Goal: Obtain resource: Download file/media

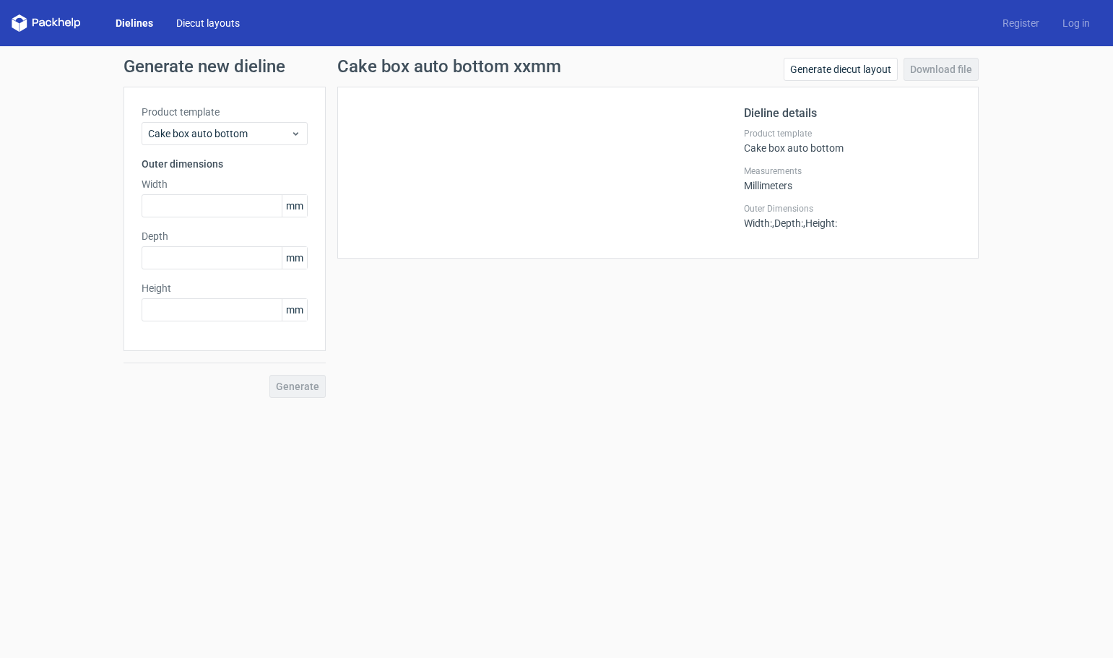
click at [190, 24] on link "Diecut layouts" at bounding box center [208, 23] width 87 height 14
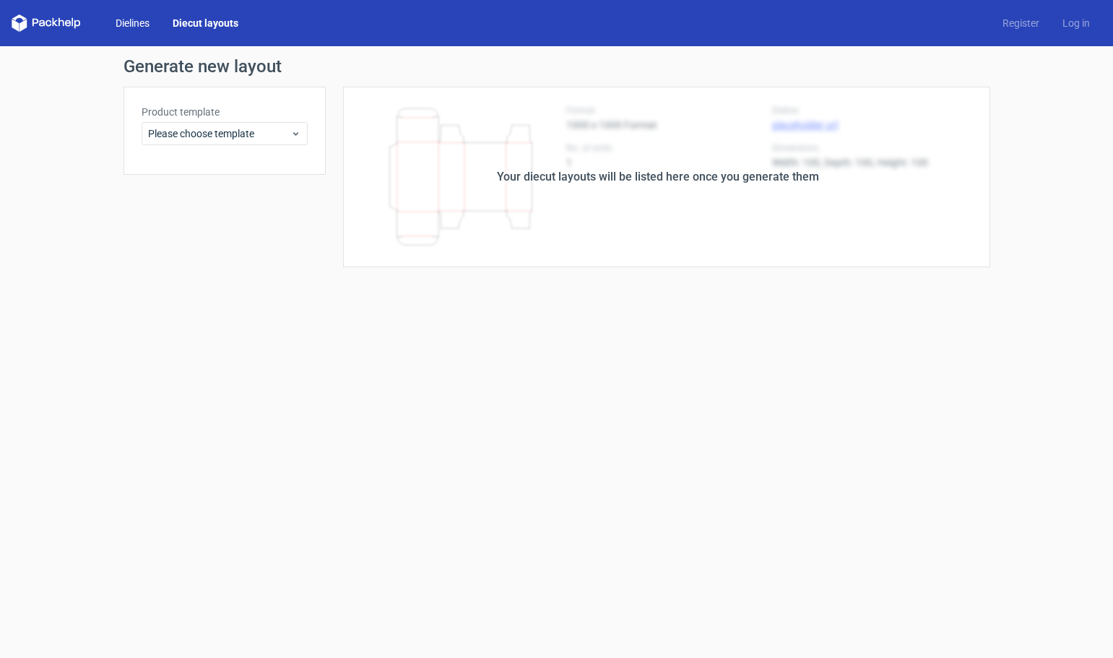
click at [132, 20] on link "Dielines" at bounding box center [132, 23] width 57 height 14
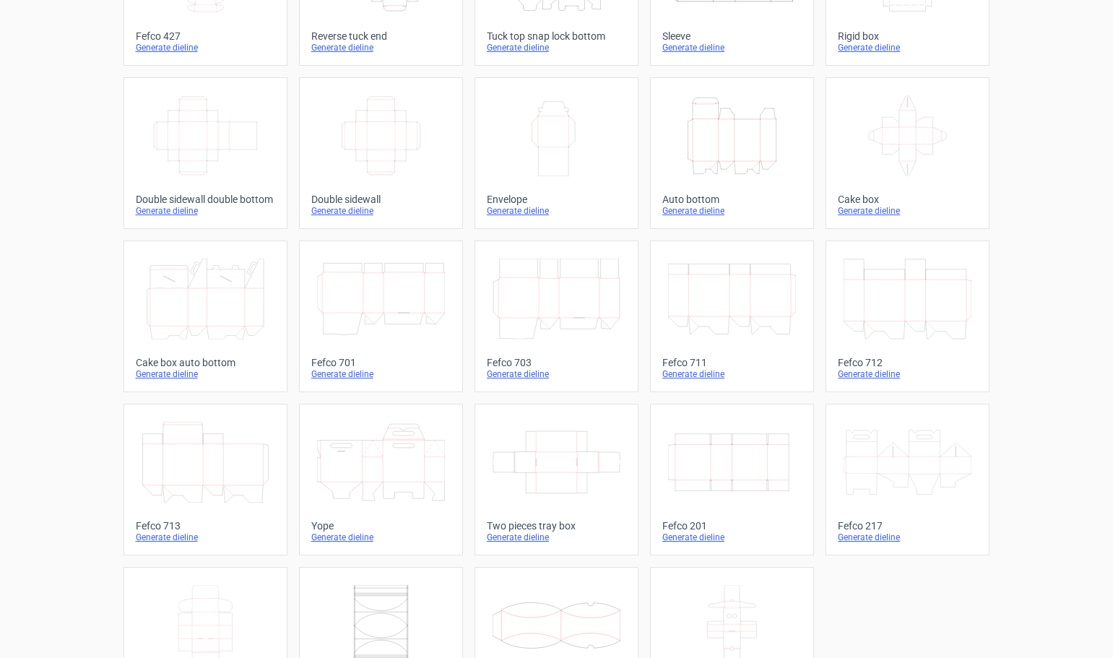
scroll to position [245, 0]
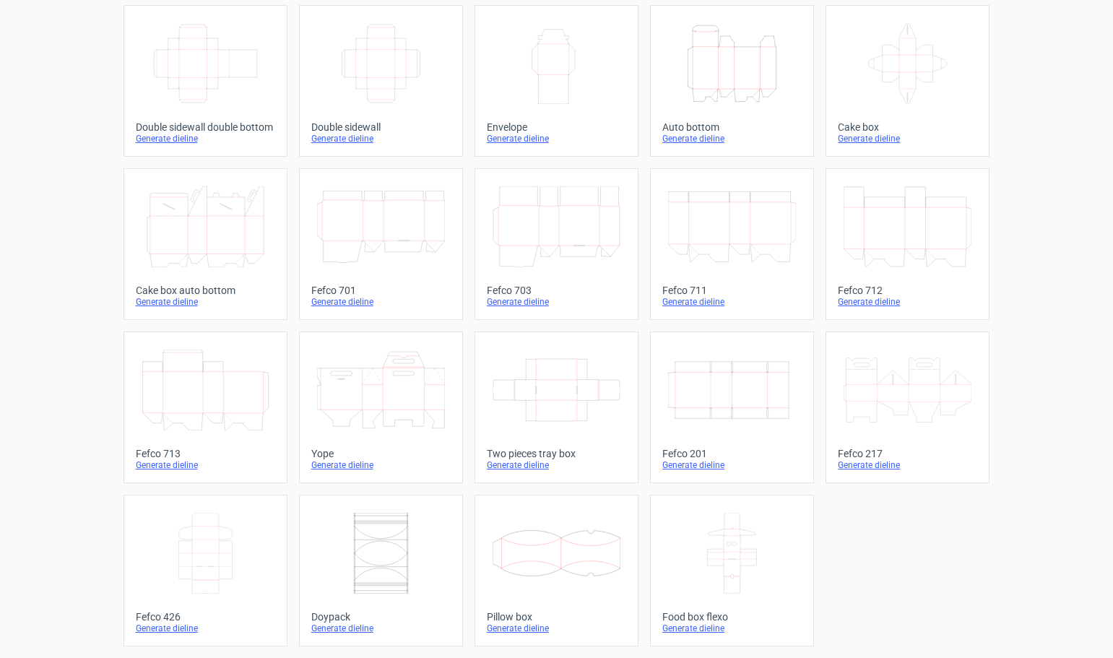
click at [710, 388] on icon "Width Depth Height" at bounding box center [732, 390] width 128 height 81
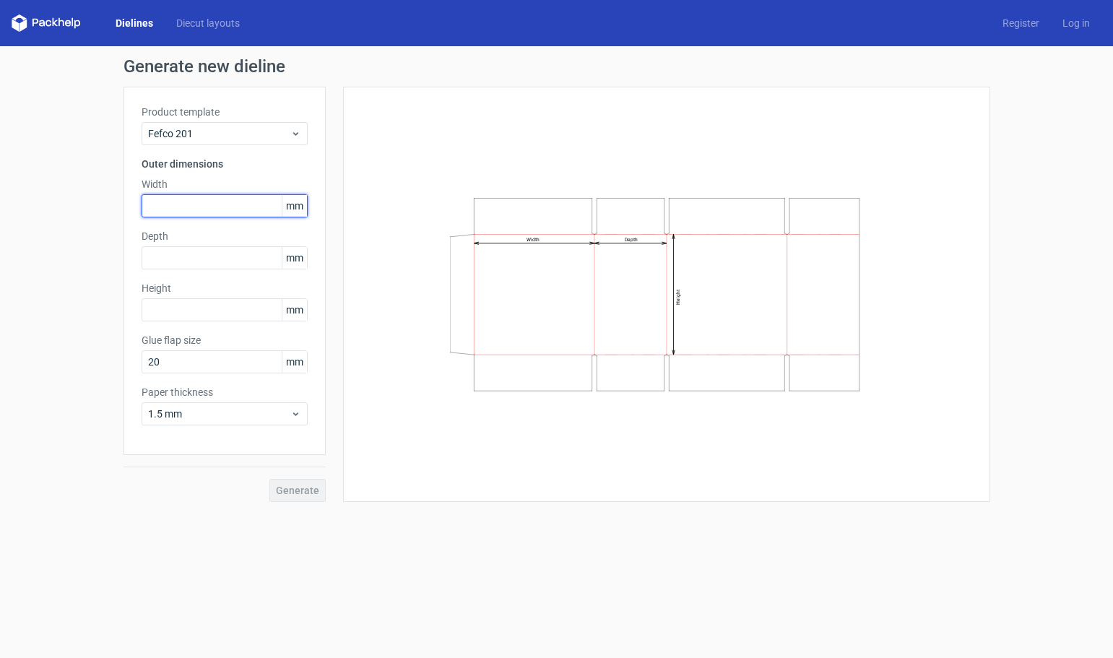
click at [222, 203] on input "text" at bounding box center [225, 205] width 166 height 23
type input "136"
click at [204, 257] on input "text" at bounding box center [225, 257] width 166 height 23
type input "45"
click at [180, 311] on input "text" at bounding box center [225, 309] width 166 height 23
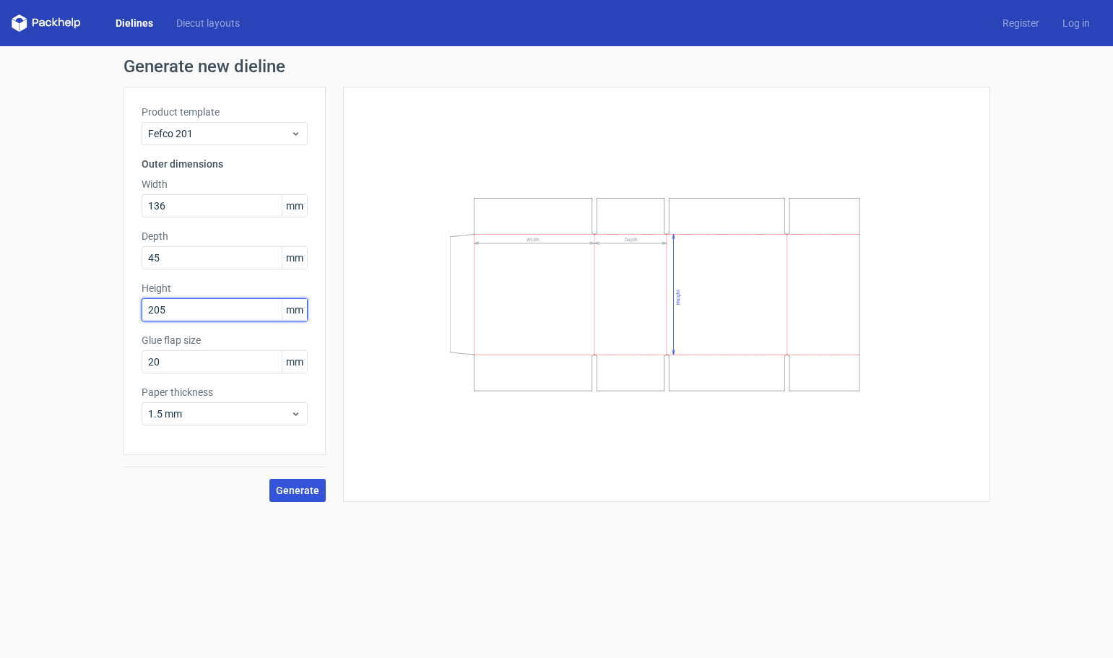
type input "205"
click at [296, 492] on span "Generate" at bounding box center [297, 491] width 43 height 10
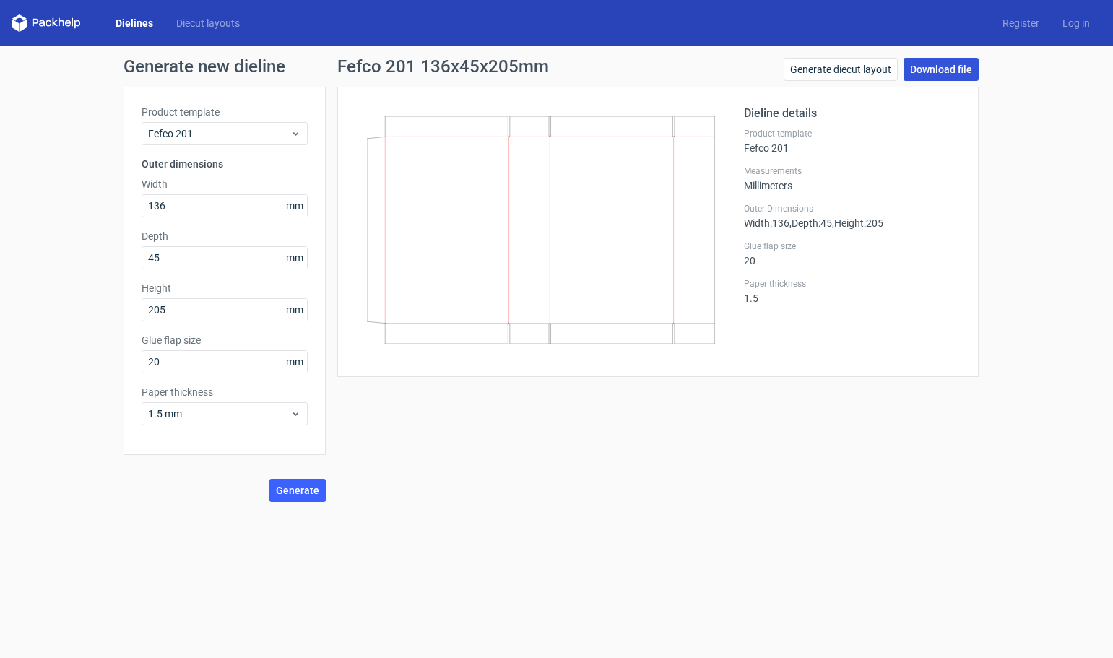
click at [936, 72] on link "Download file" at bounding box center [941, 69] width 75 height 23
click at [939, 68] on link "Download file" at bounding box center [941, 69] width 75 height 23
click at [303, 495] on span "Generate" at bounding box center [297, 491] width 43 height 10
click at [947, 66] on link "Download file" at bounding box center [941, 69] width 75 height 23
click at [294, 130] on icon at bounding box center [295, 134] width 11 height 12
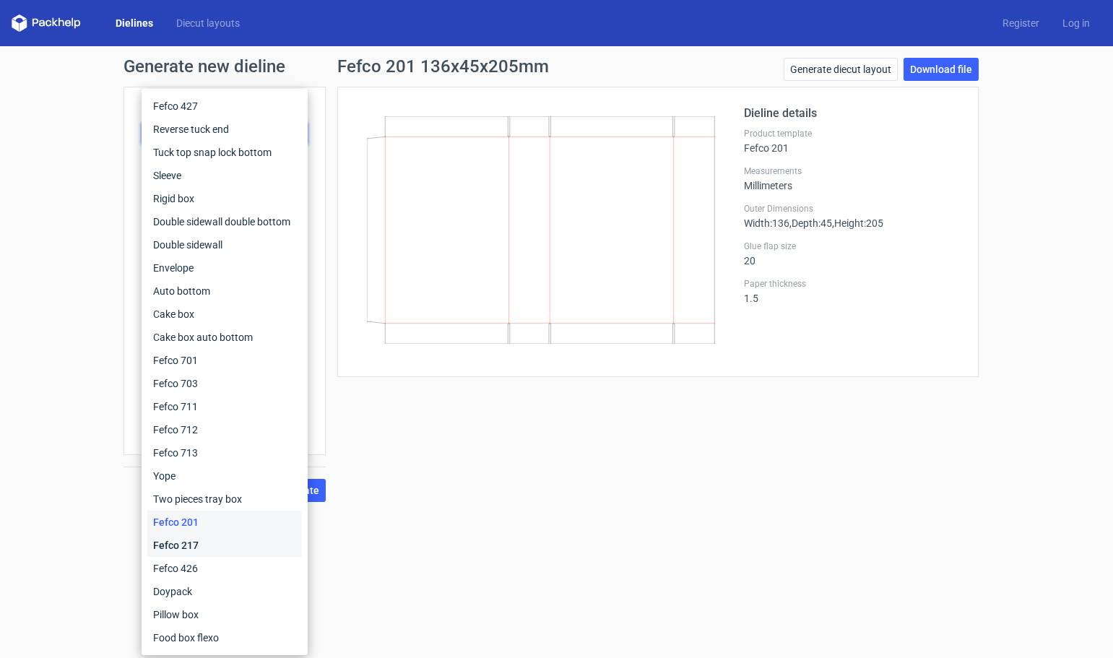
click at [198, 545] on div "Fefco 217" at bounding box center [224, 545] width 155 height 23
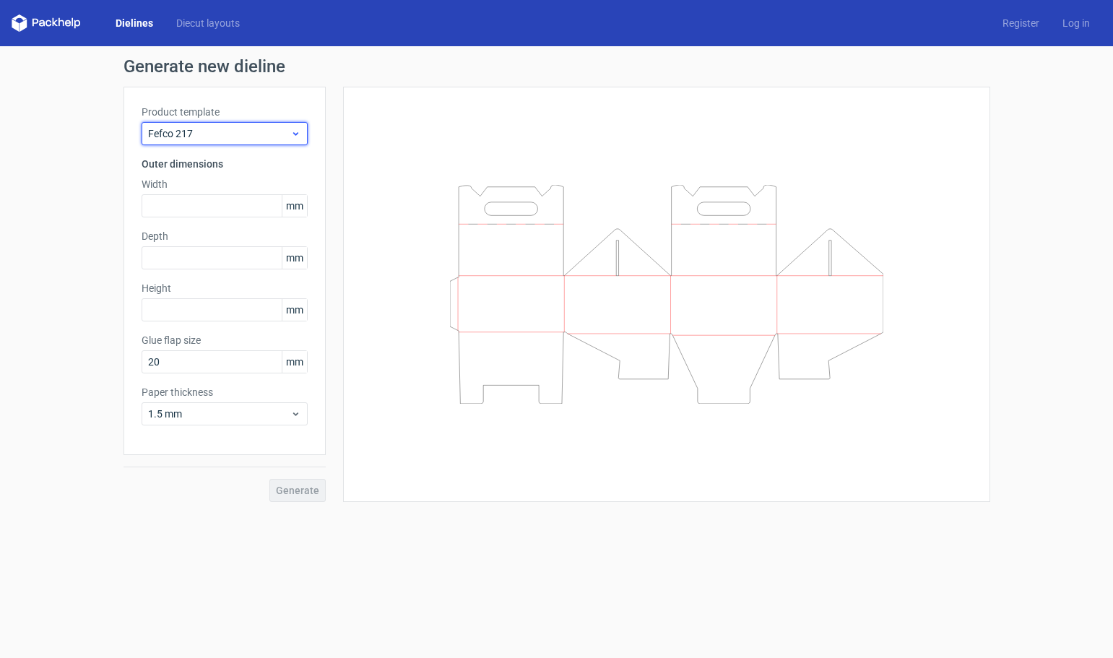
click at [292, 124] on div "Fefco 217" at bounding box center [225, 133] width 166 height 23
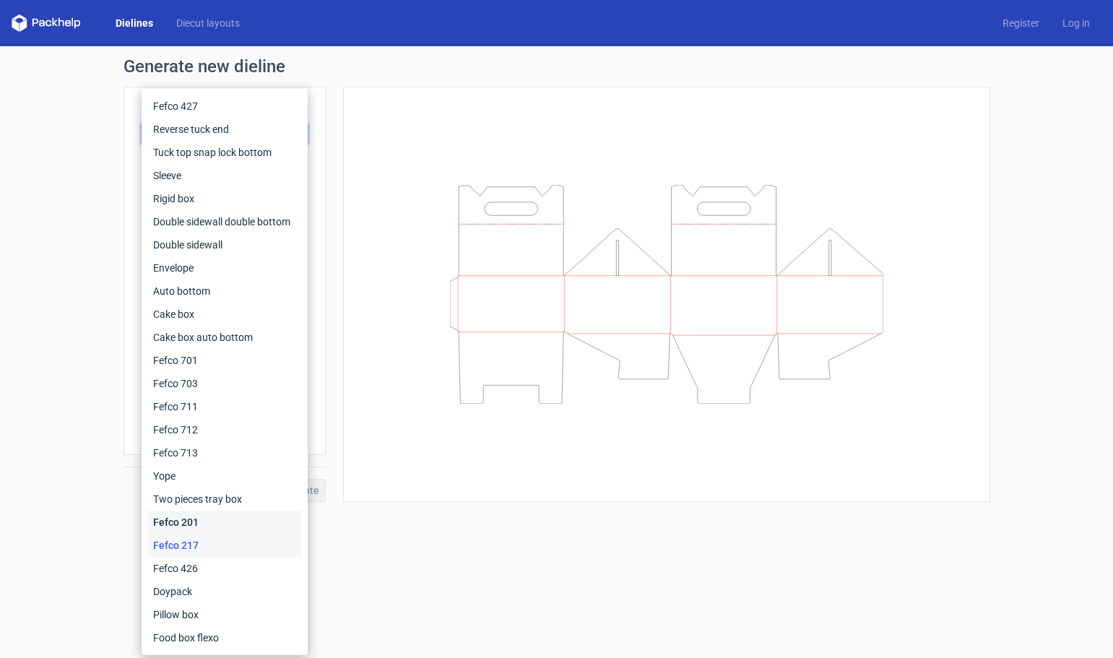
click at [188, 522] on div "Fefco 201" at bounding box center [224, 522] width 155 height 23
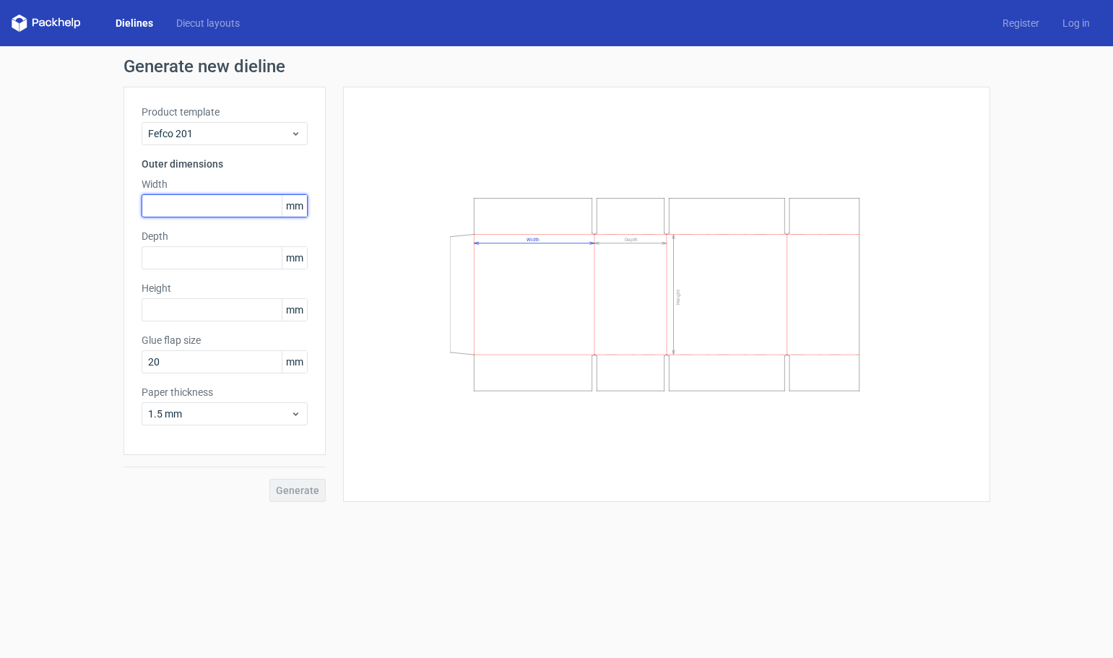
click at [225, 203] on input "text" at bounding box center [225, 205] width 166 height 23
type input "136"
click at [241, 260] on input "text" at bounding box center [225, 257] width 166 height 23
type input "45"
click at [238, 309] on input "text" at bounding box center [225, 309] width 166 height 23
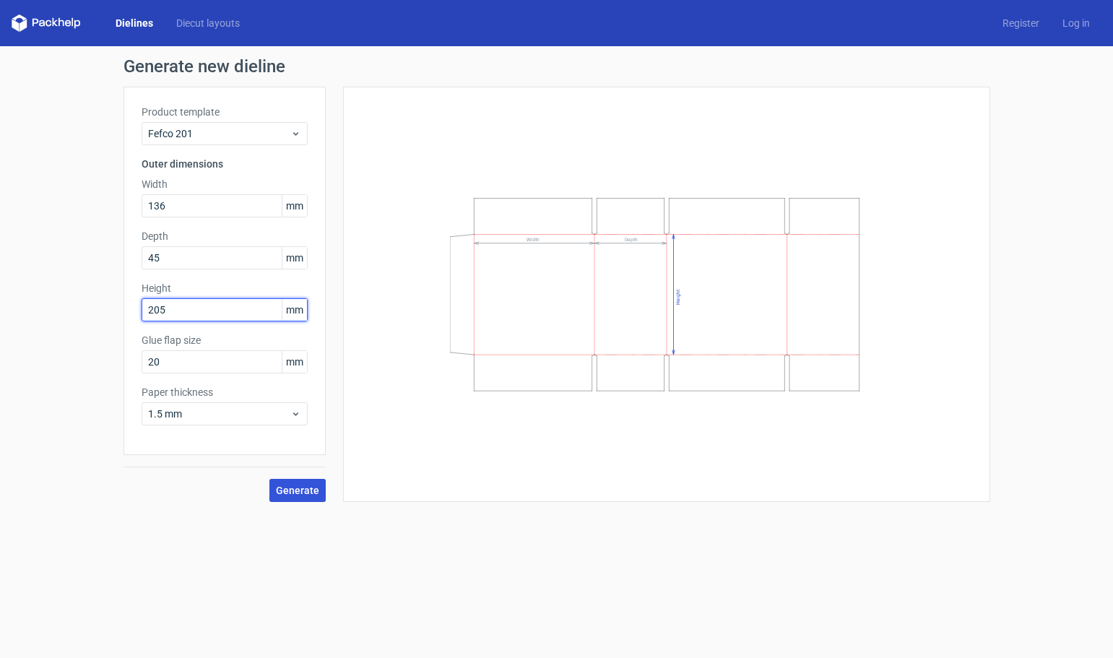
type input "205"
click at [305, 489] on span "Generate" at bounding box center [297, 491] width 43 height 10
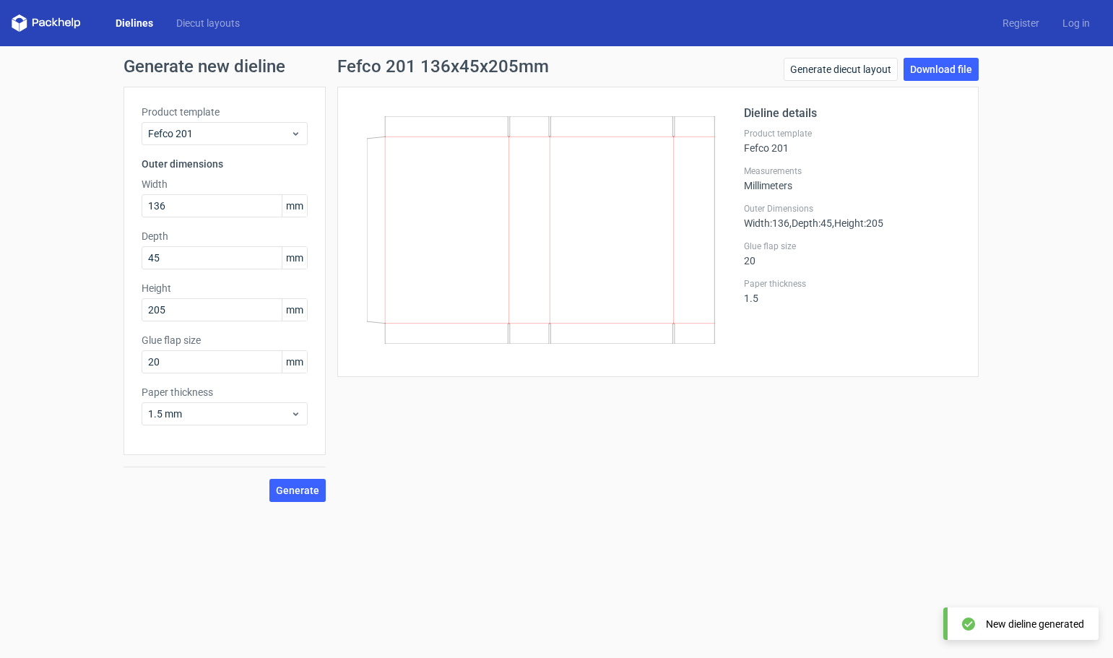
click at [691, 488] on div "Fefco 201 136x45x205mm Generate diecut layout Download file Dieline details Pro…" at bounding box center [658, 280] width 665 height 444
click at [946, 67] on link "Download file" at bounding box center [941, 69] width 75 height 23
click at [646, 441] on div "Fefco 201 136x45x205mm Generate diecut layout Download file Dieline details Pro…" at bounding box center [658, 280] width 665 height 444
click at [487, 257] on icon at bounding box center [541, 230] width 348 height 228
click at [525, 277] on icon at bounding box center [541, 230] width 348 height 228
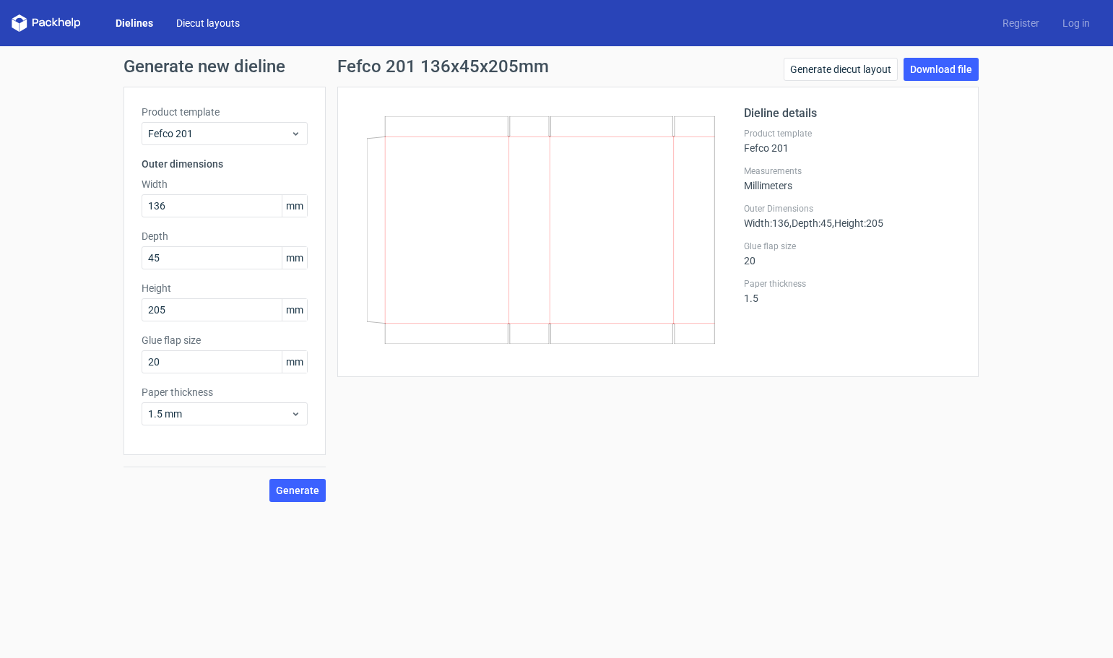
click at [207, 21] on link "Diecut layouts" at bounding box center [208, 23] width 87 height 14
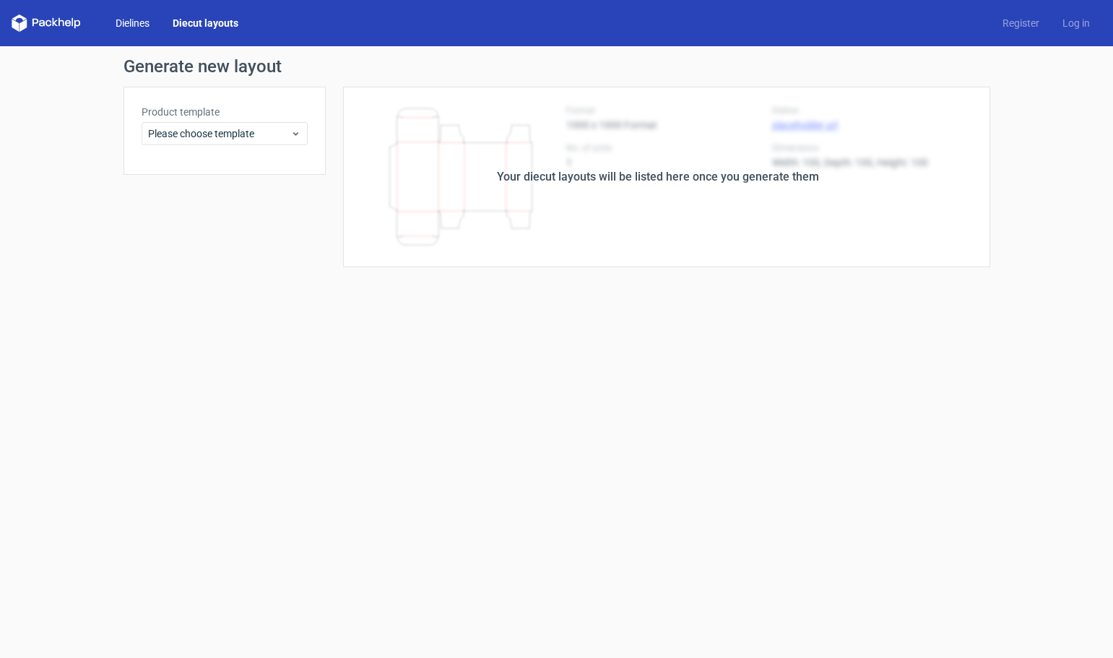
click at [139, 23] on link "Dielines" at bounding box center [132, 23] width 57 height 14
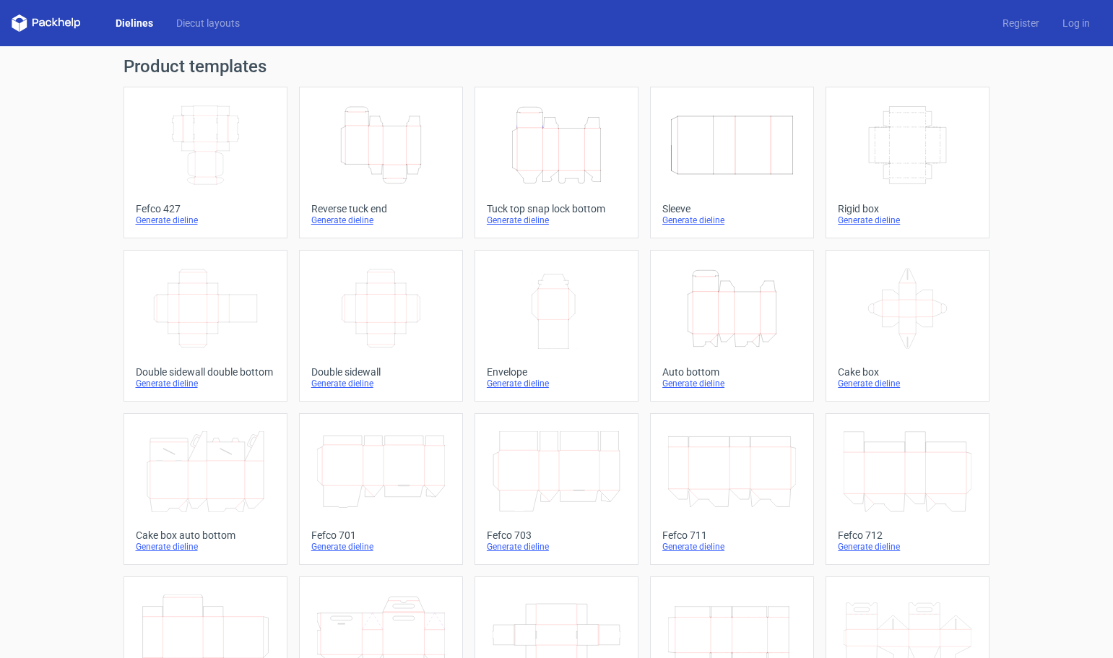
click at [376, 160] on icon "Height Depth Width" at bounding box center [381, 145] width 128 height 81
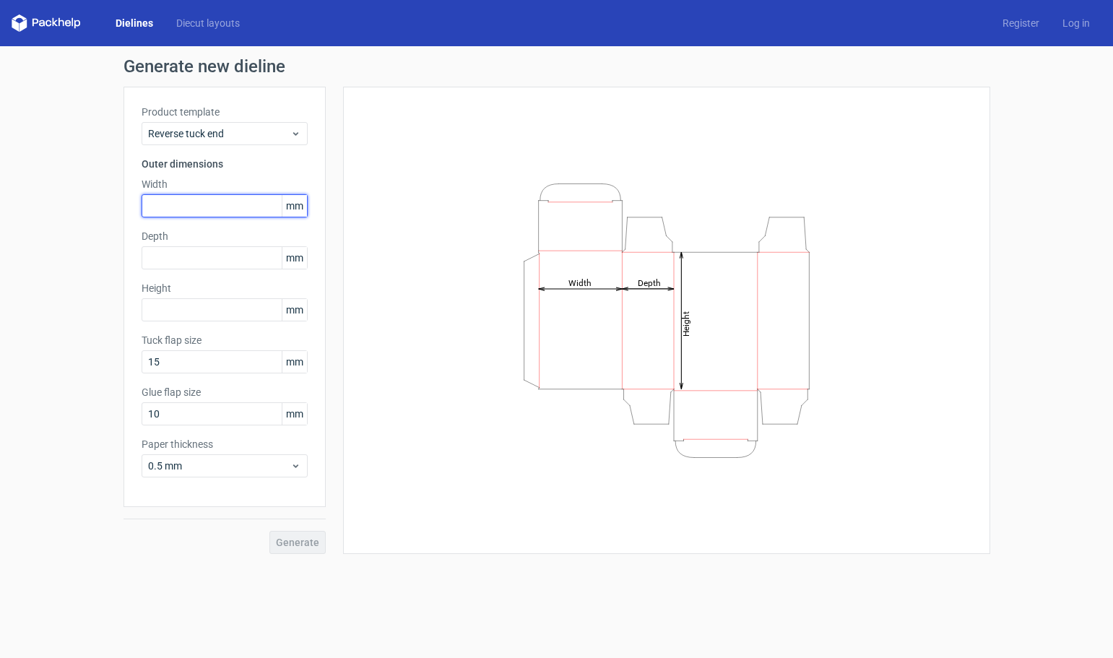
click at [213, 199] on input "text" at bounding box center [225, 205] width 166 height 23
type input "136"
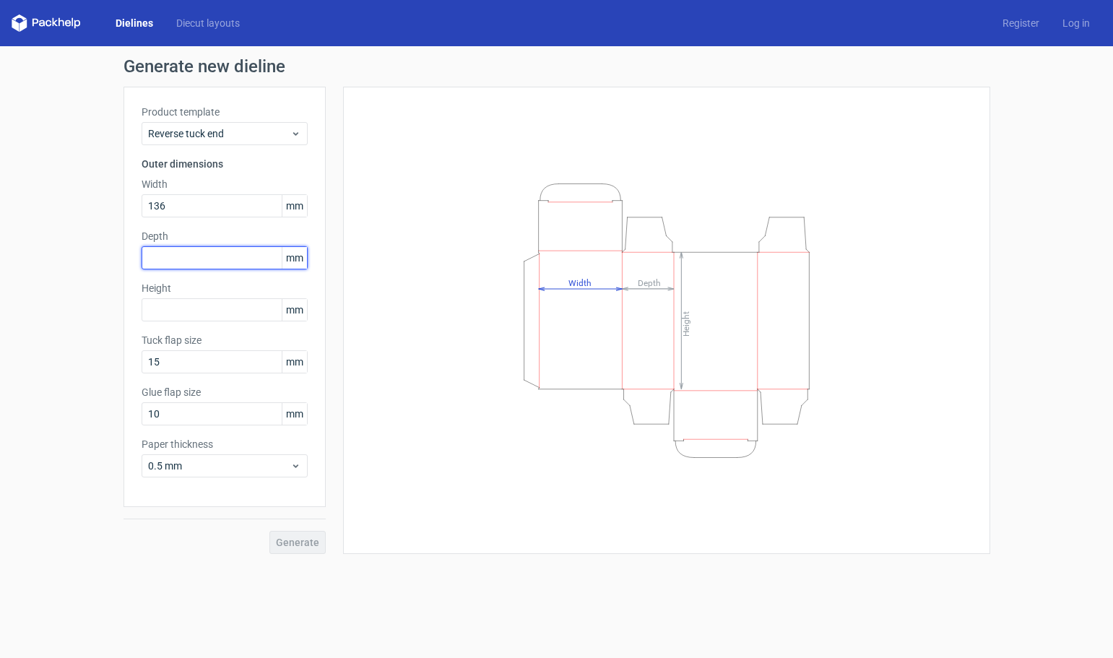
click at [209, 258] on input "text" at bounding box center [225, 257] width 166 height 23
type input "45"
click at [234, 309] on input "text" at bounding box center [225, 309] width 166 height 23
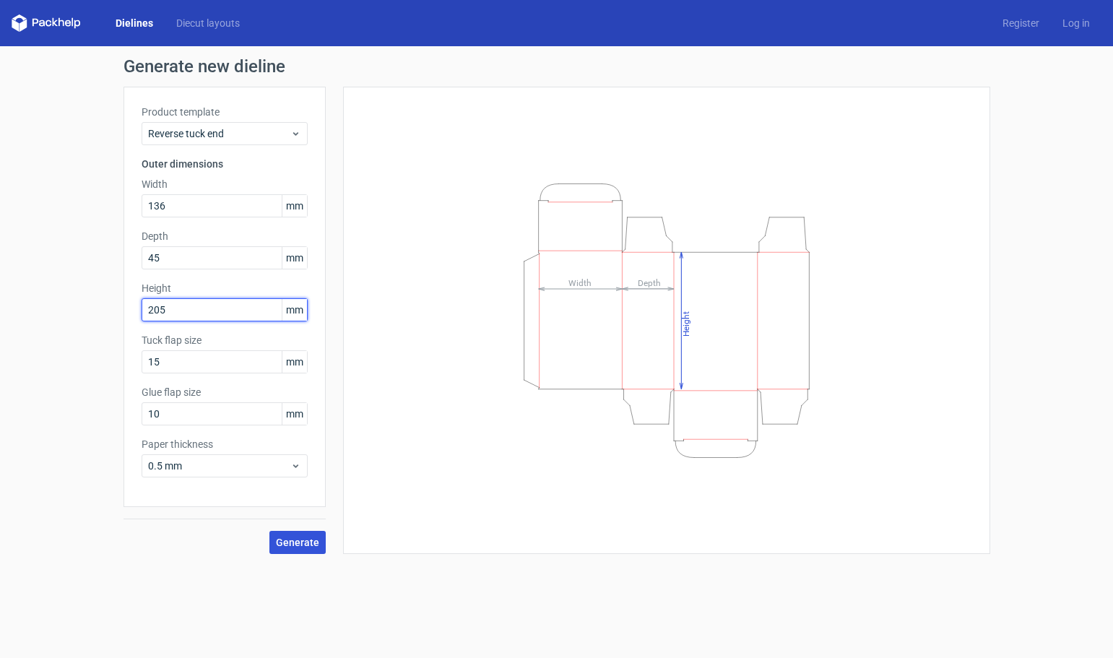
type input "205"
click at [301, 540] on span "Generate" at bounding box center [297, 543] width 43 height 10
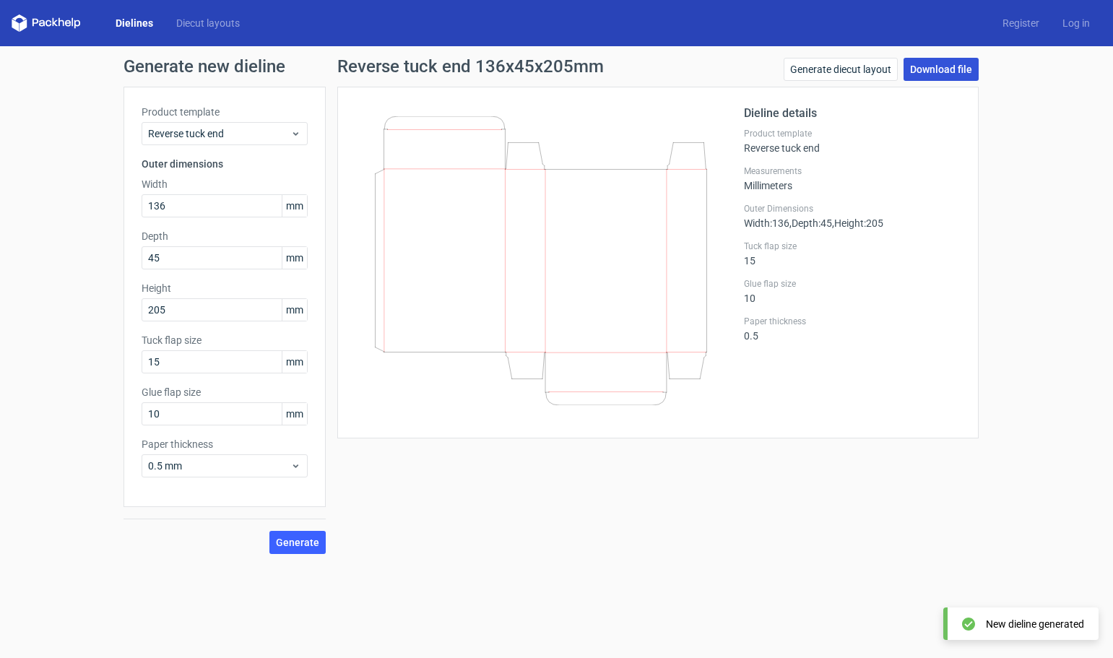
click at [949, 69] on link "Download file" at bounding box center [941, 69] width 75 height 23
click at [126, 20] on link "Dielines" at bounding box center [134, 23] width 61 height 14
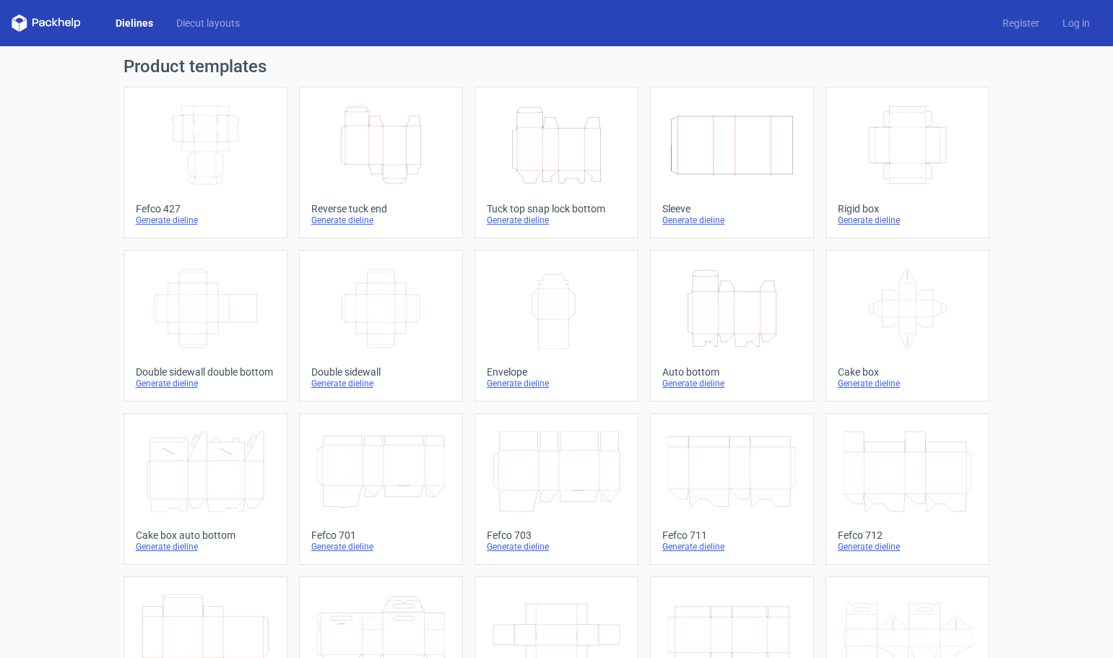
scroll to position [145, 0]
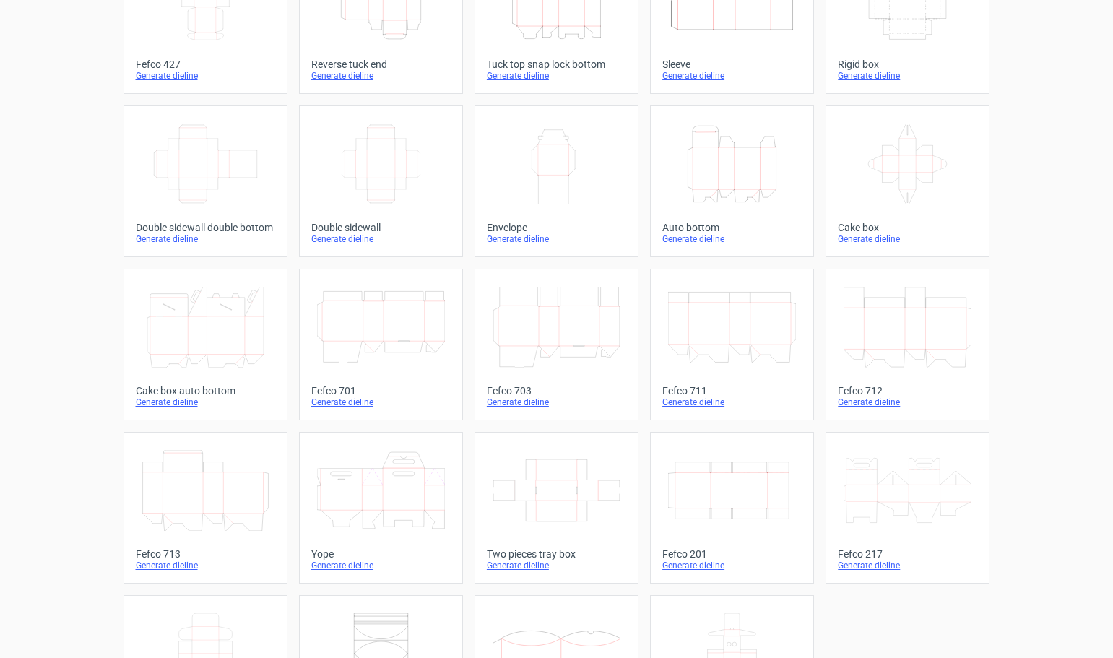
click at [756, 483] on icon "Width Depth Height" at bounding box center [732, 490] width 128 height 81
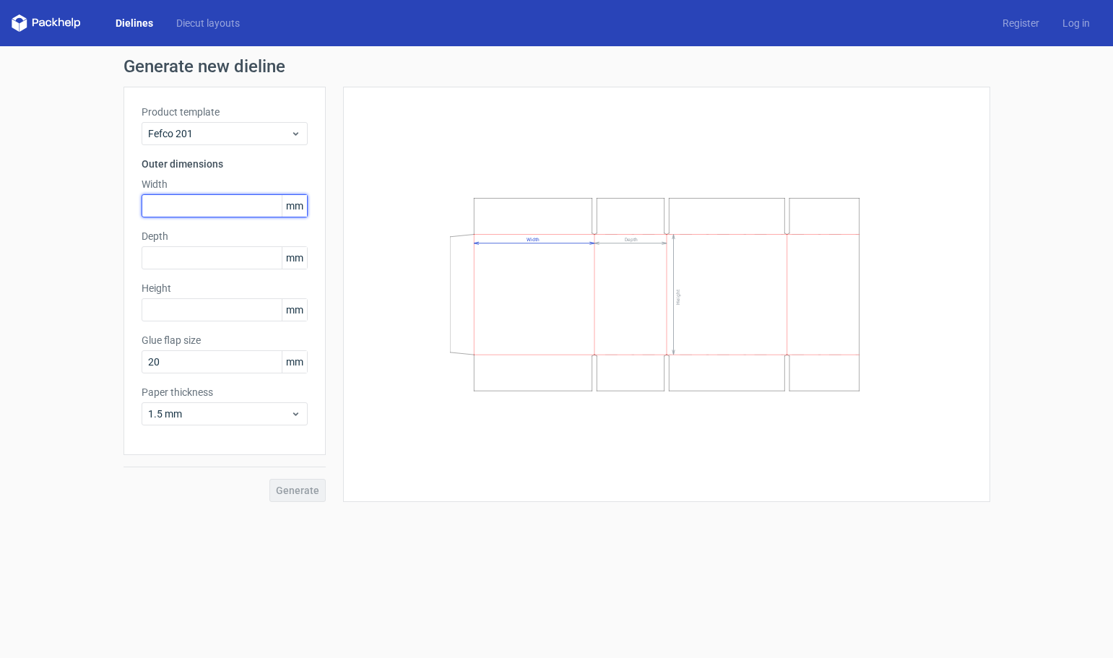
click at [183, 202] on input "text" at bounding box center [225, 205] width 166 height 23
type input "100"
type input "40"
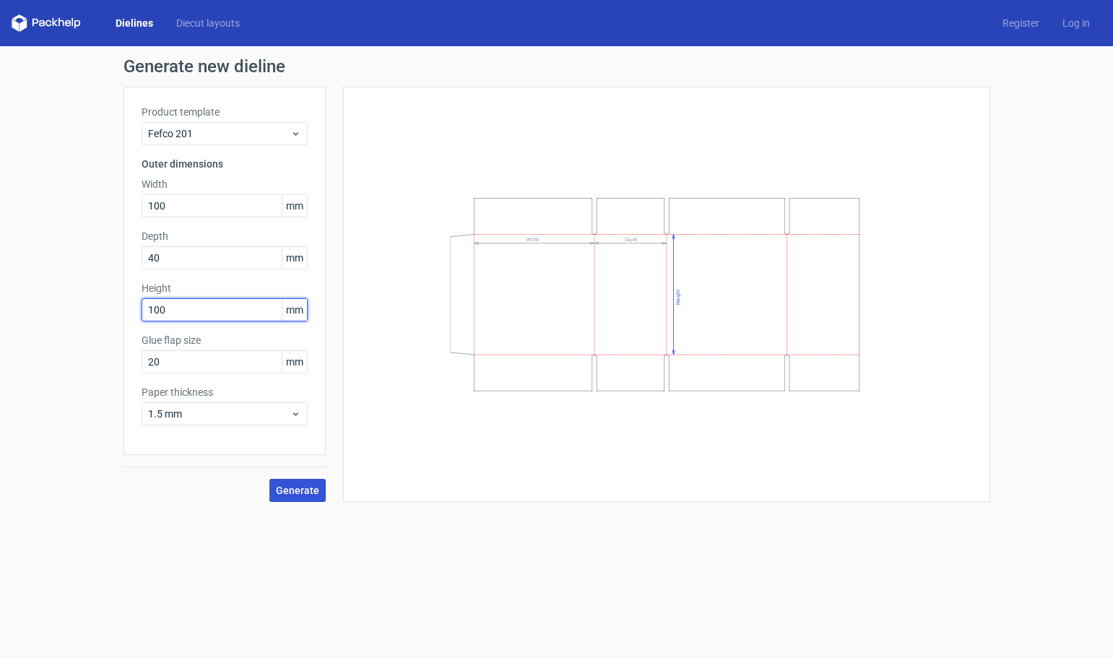
type input "100"
click at [301, 491] on span "Generate" at bounding box center [297, 491] width 43 height 10
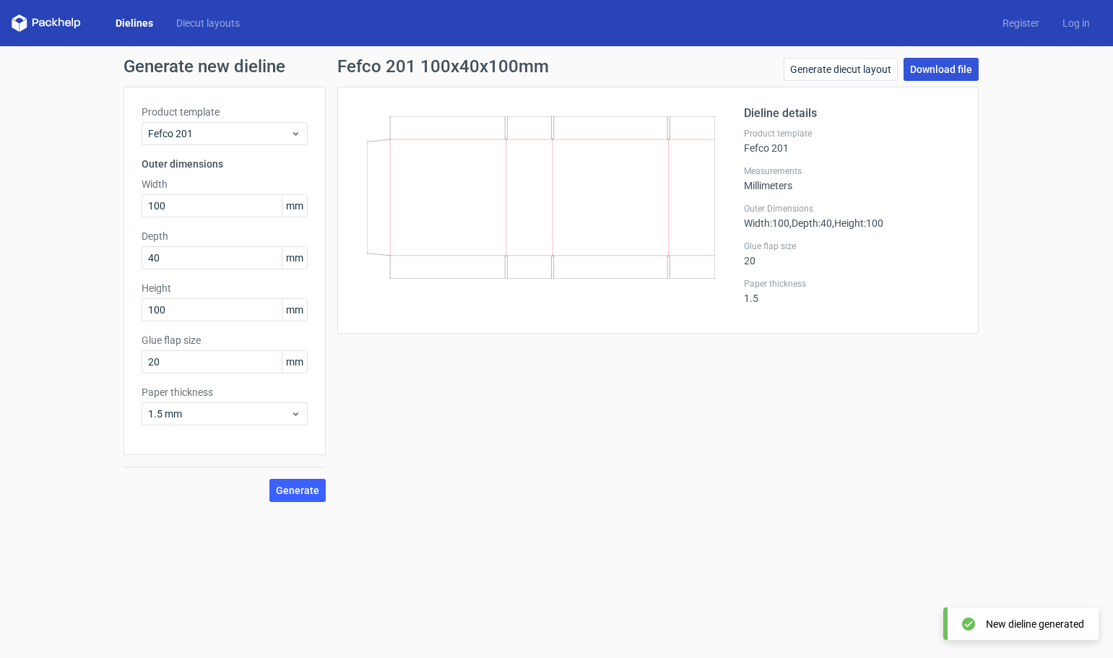
click at [957, 70] on link "Download file" at bounding box center [941, 69] width 75 height 23
